Goal: Navigation & Orientation: Understand site structure

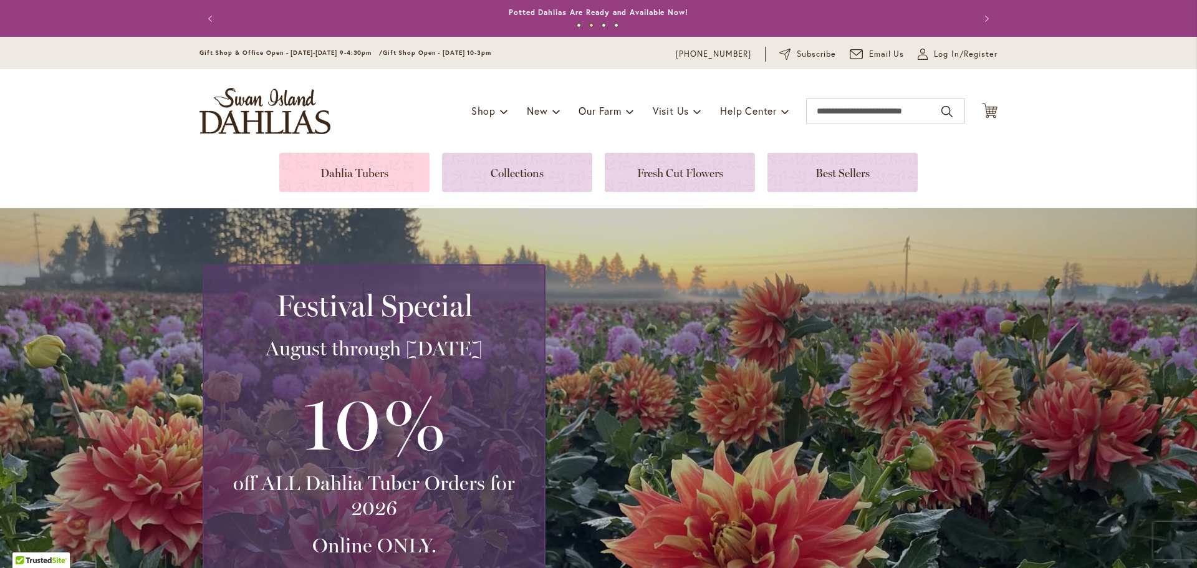
click at [374, 170] on link at bounding box center [354, 172] width 150 height 39
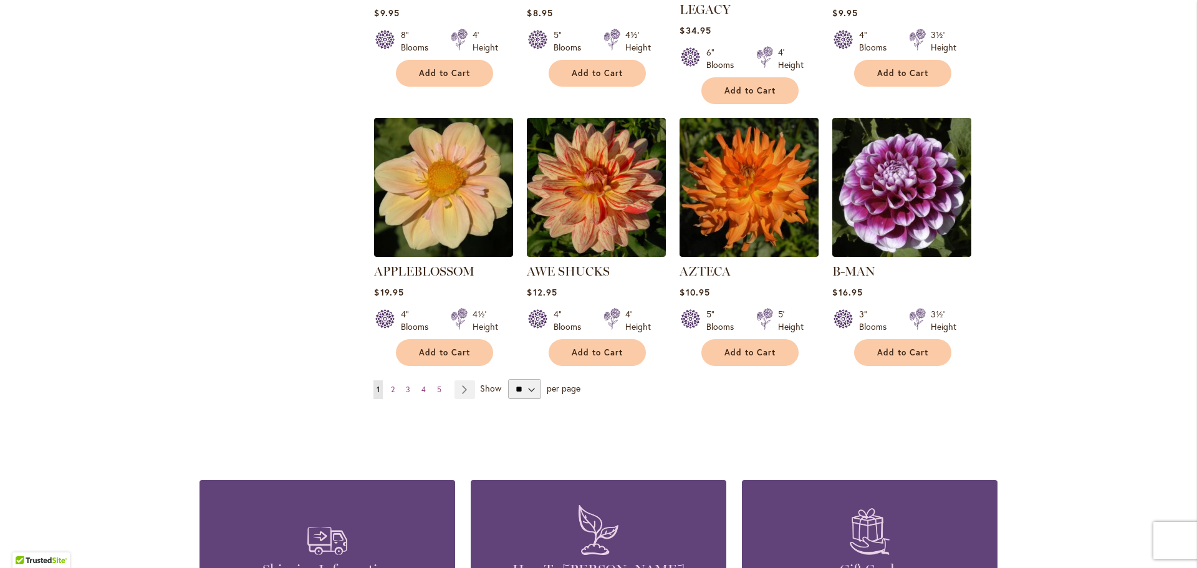
scroll to position [1005, 0]
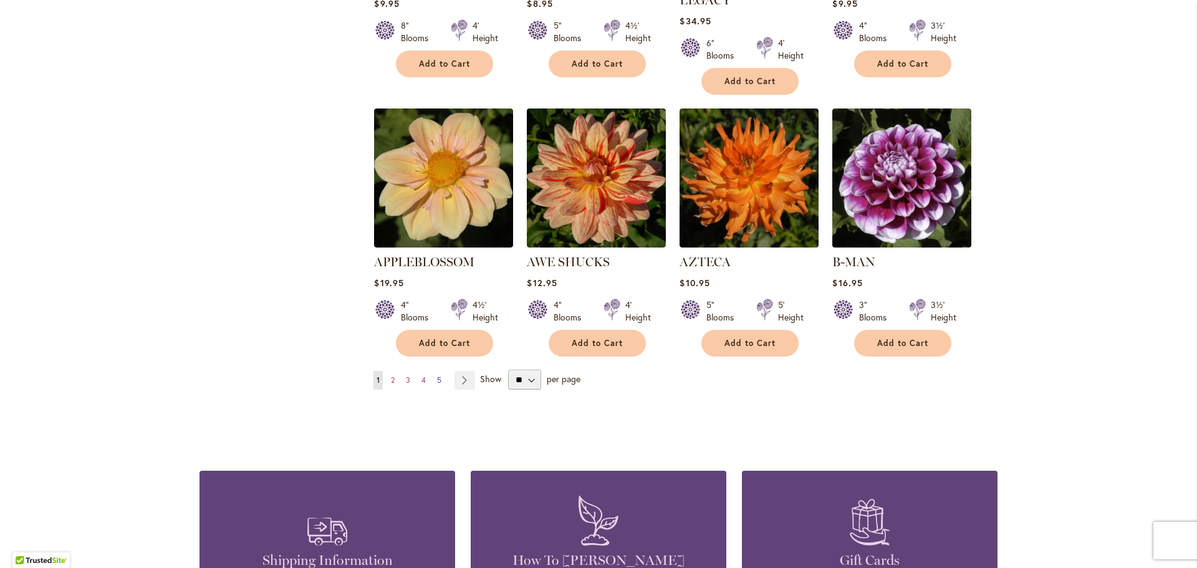
click at [437, 375] on span "5" at bounding box center [439, 379] width 4 height 9
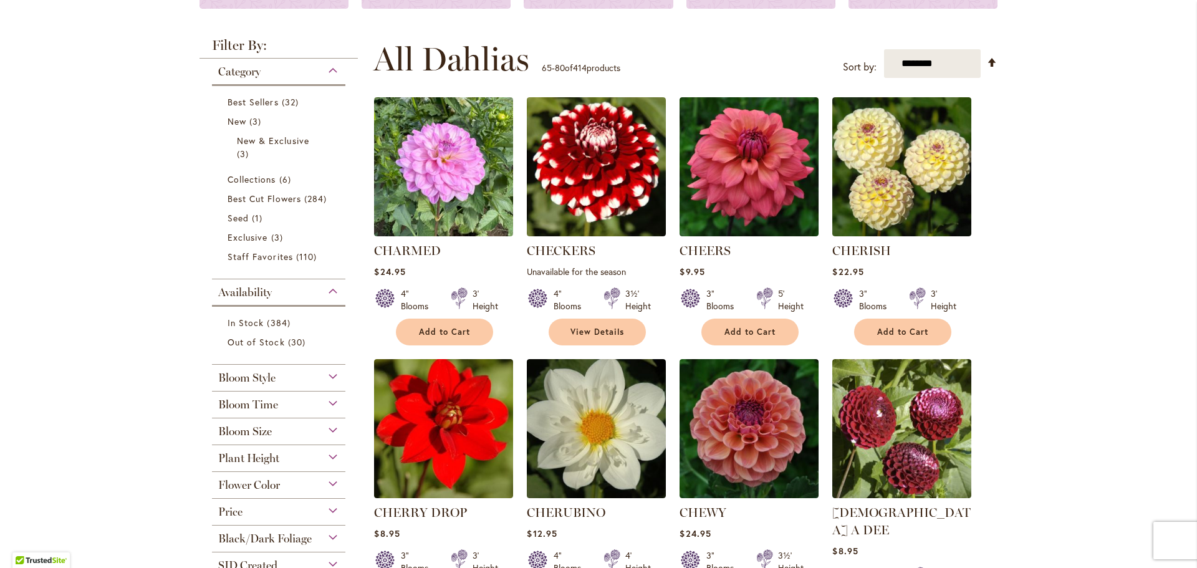
scroll to position [145, 0]
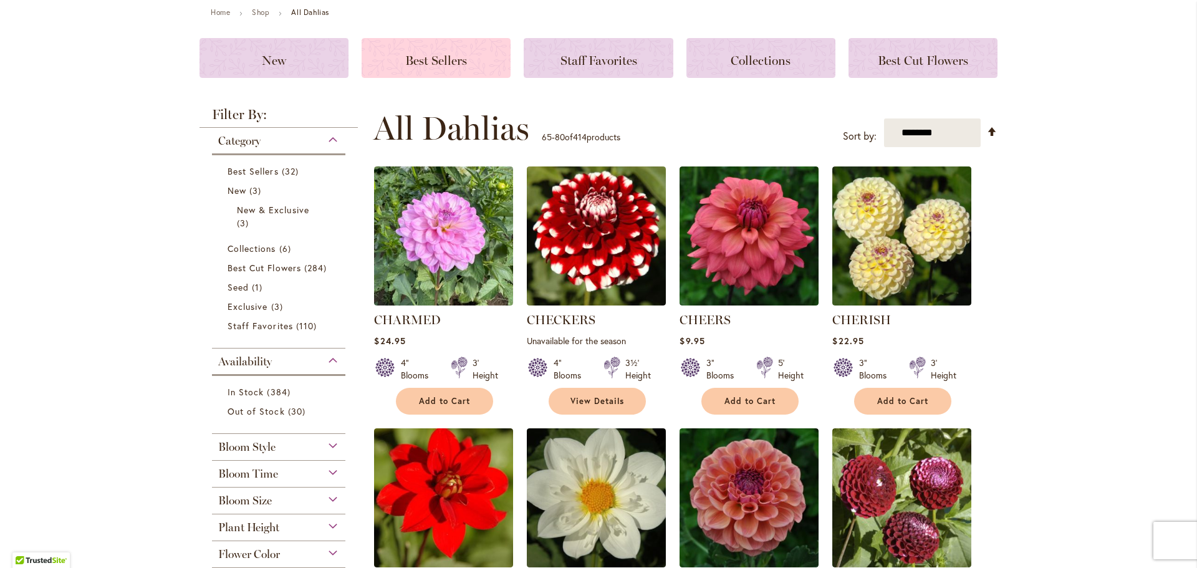
click at [439, 52] on h3 "Best Sellers" at bounding box center [435, 58] width 119 height 14
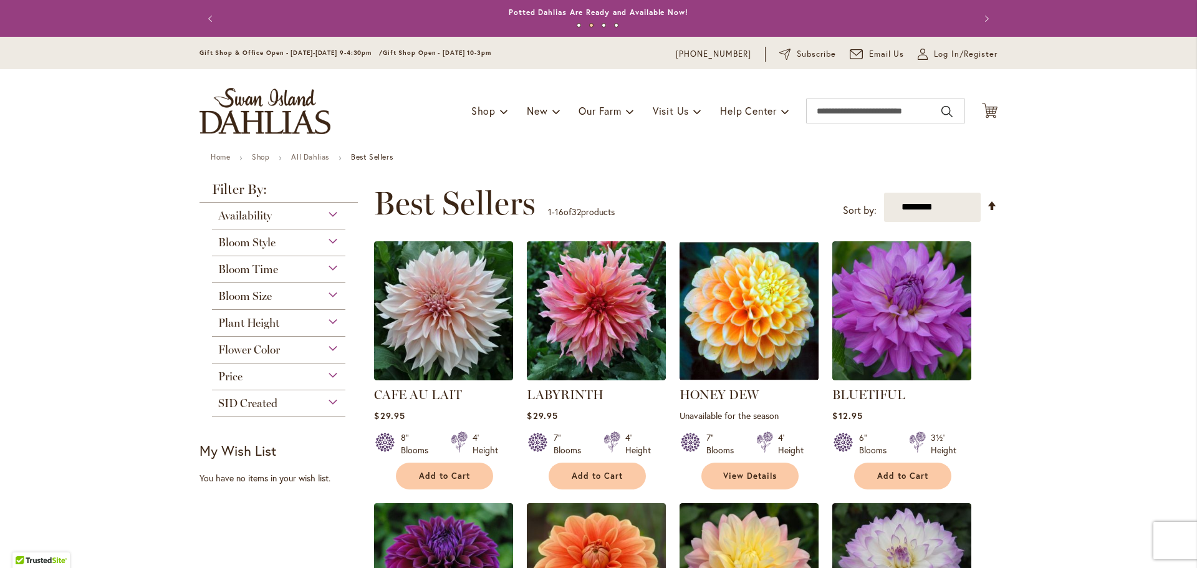
click at [265, 320] on span "Plant Height" at bounding box center [248, 323] width 61 height 14
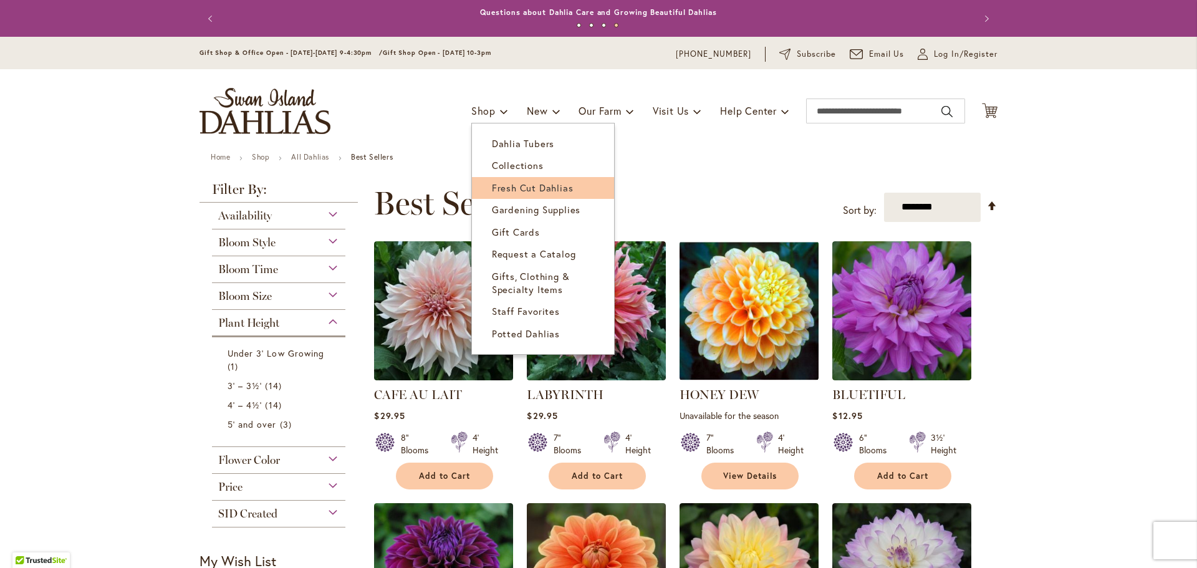
click at [502, 184] on span "Fresh Cut Dahlias" at bounding box center [533, 187] width 82 height 12
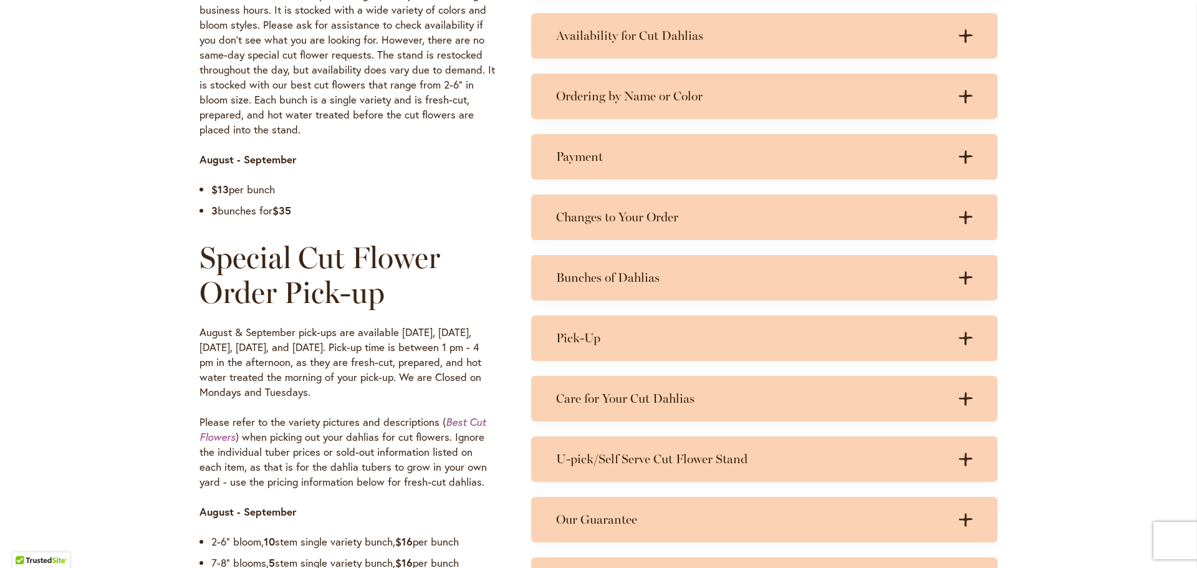
scroll to position [727, 0]
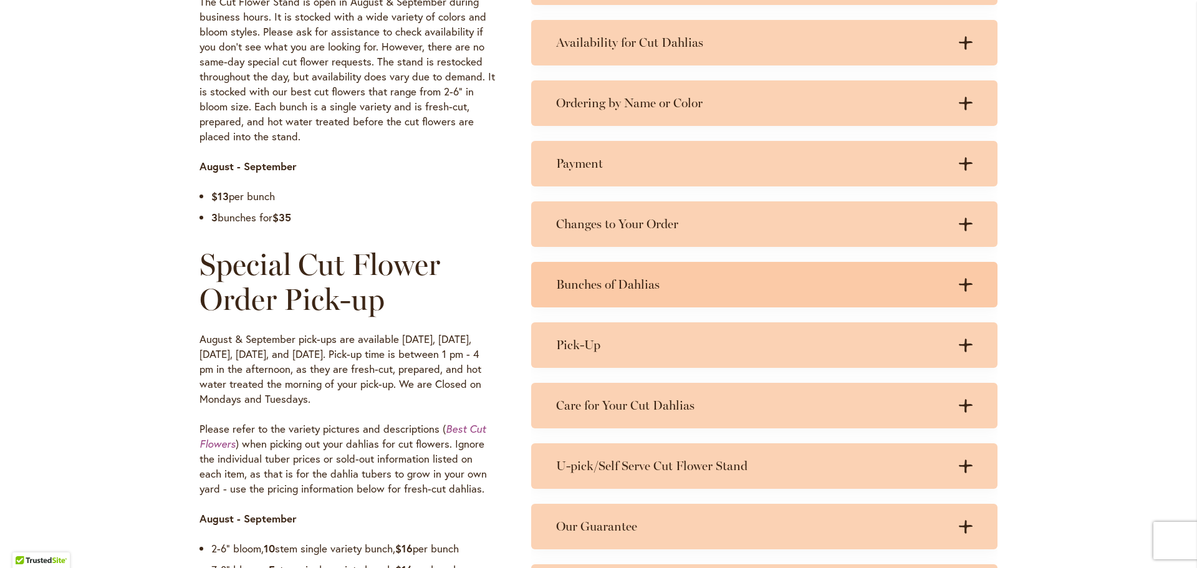
click at [724, 293] on div "Bunches of Dahlias .cls-1 { fill: #3c2616; stroke-width: 0px; } .cls-1 { fill: …" at bounding box center [764, 284] width 466 height 45
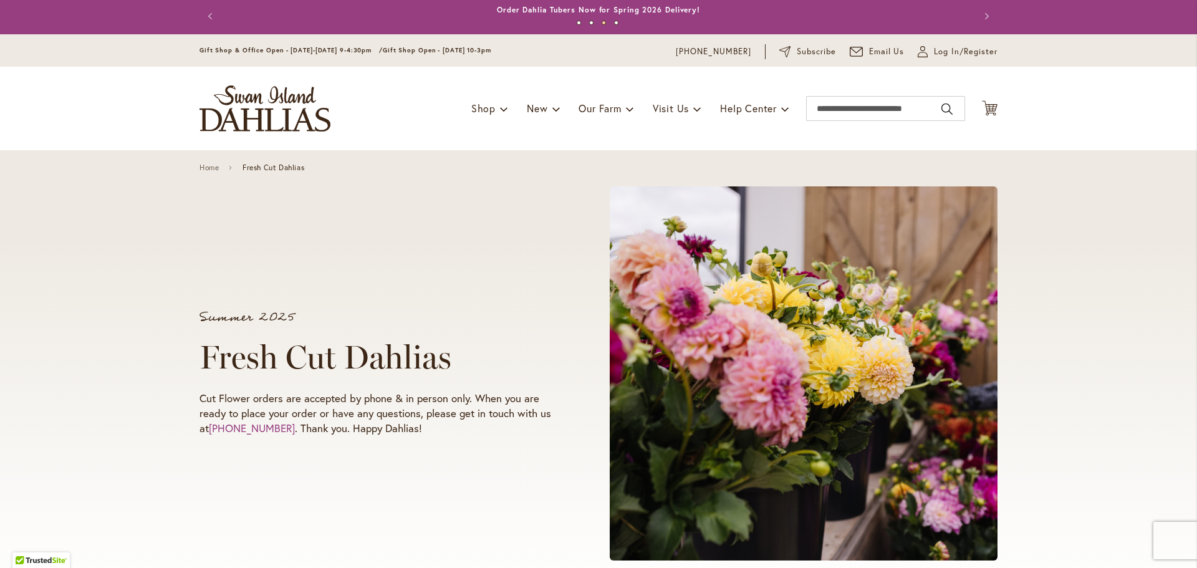
scroll to position [0, 0]
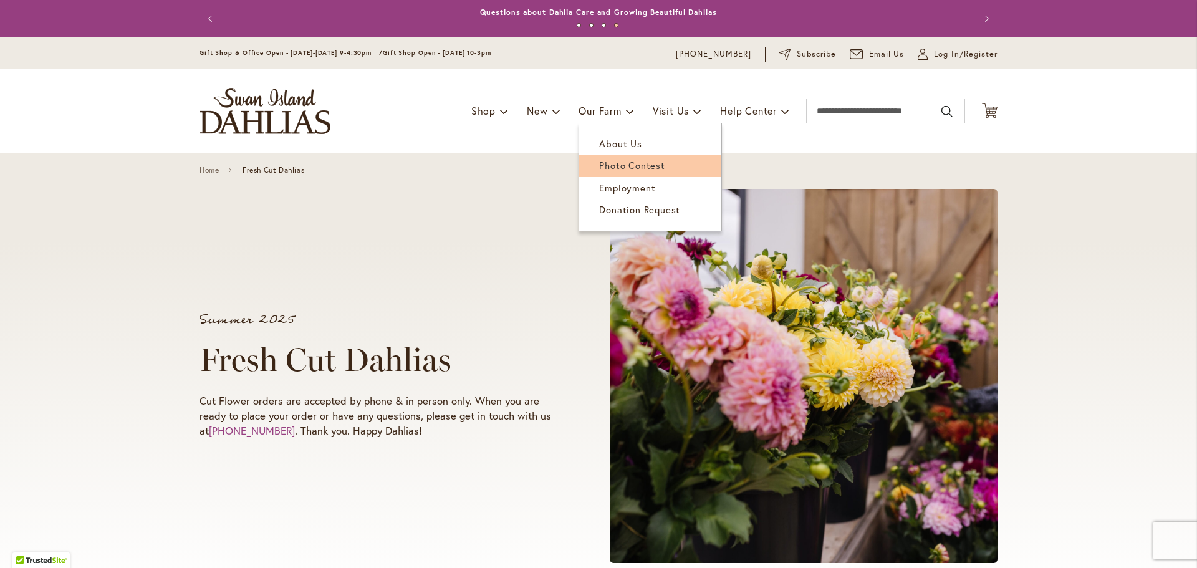
click at [612, 171] on span "Photo Contest" at bounding box center [631, 165] width 65 height 12
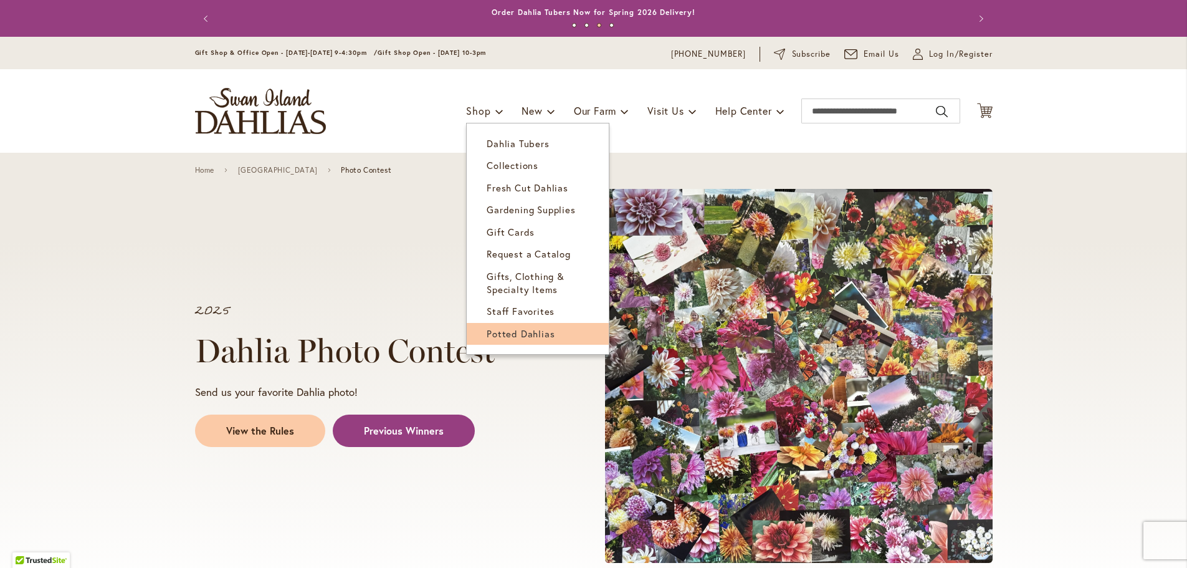
click at [513, 330] on span "Potted Dahlias" at bounding box center [521, 333] width 68 height 12
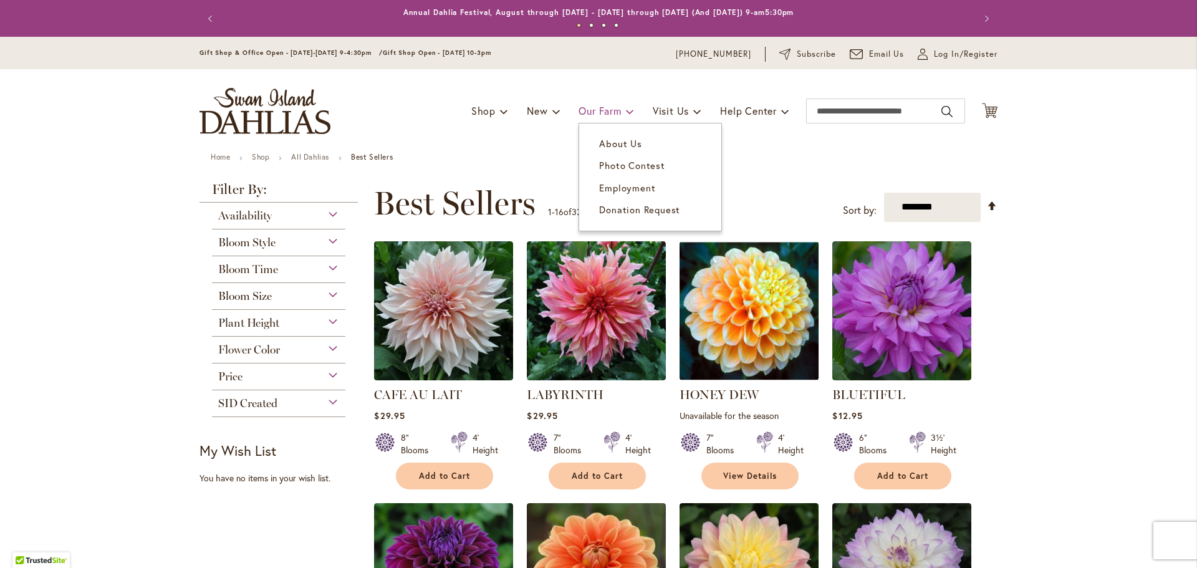
click at [595, 103] on link "Our Farm" at bounding box center [605, 111] width 55 height 24
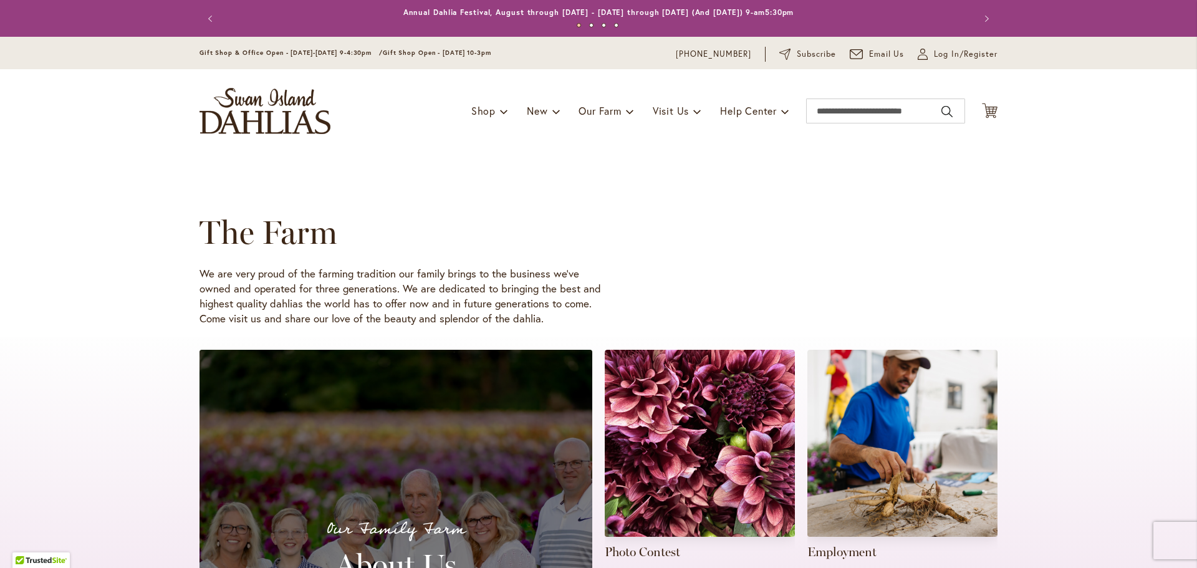
drag, startPoint x: 1053, startPoint y: 145, endPoint x: 1071, endPoint y: 137, distance: 20.4
click at [1053, 146] on header "Skip to Content Gift Shop & Office Open - [DATE]-[DATE] 9-4:30pm / Gift Shop Op…" at bounding box center [598, 95] width 1197 height 116
